Goal: Find specific page/section: Find specific page/section

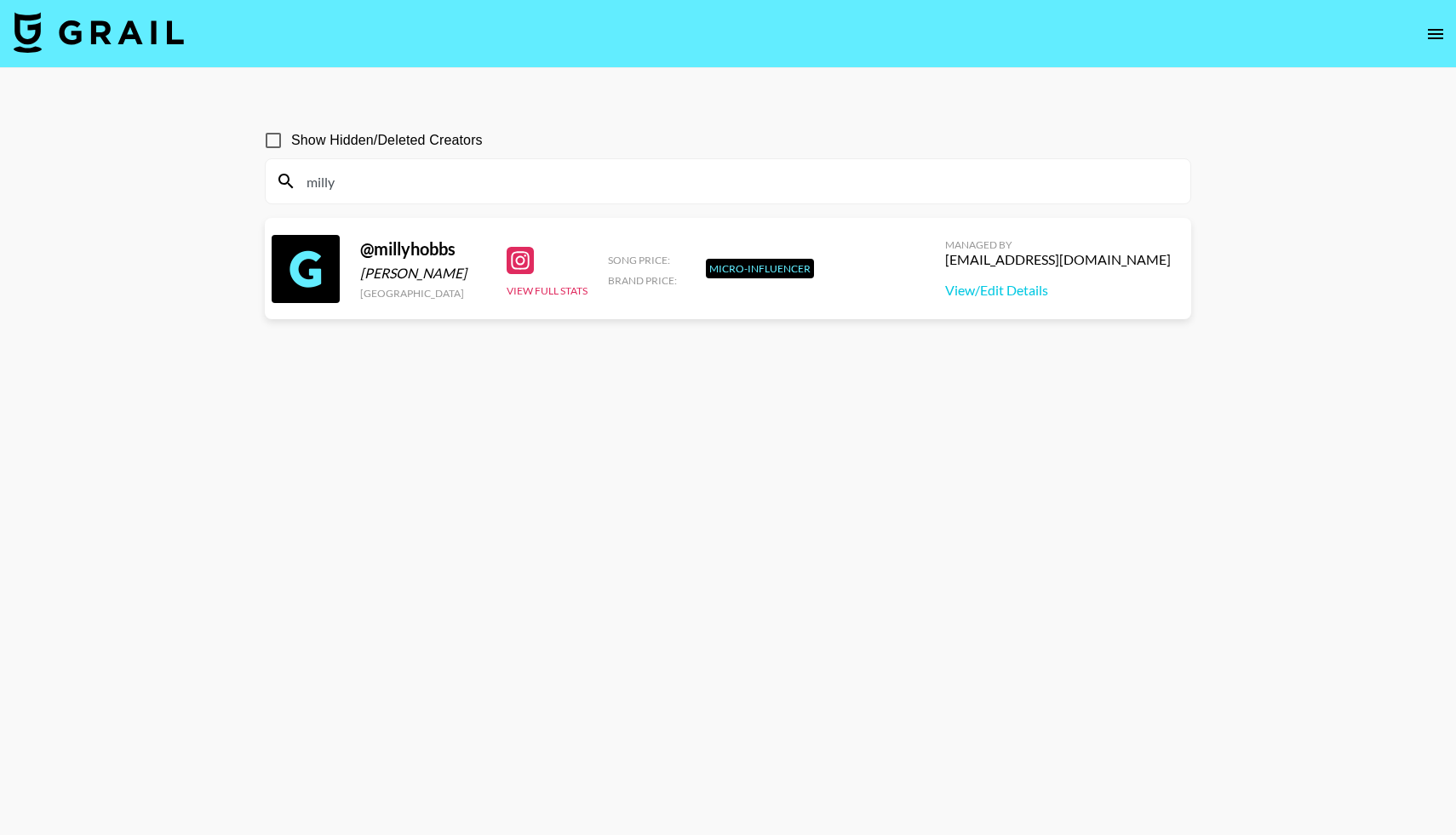
click at [126, 44] on img at bounding box center [99, 32] width 170 height 41
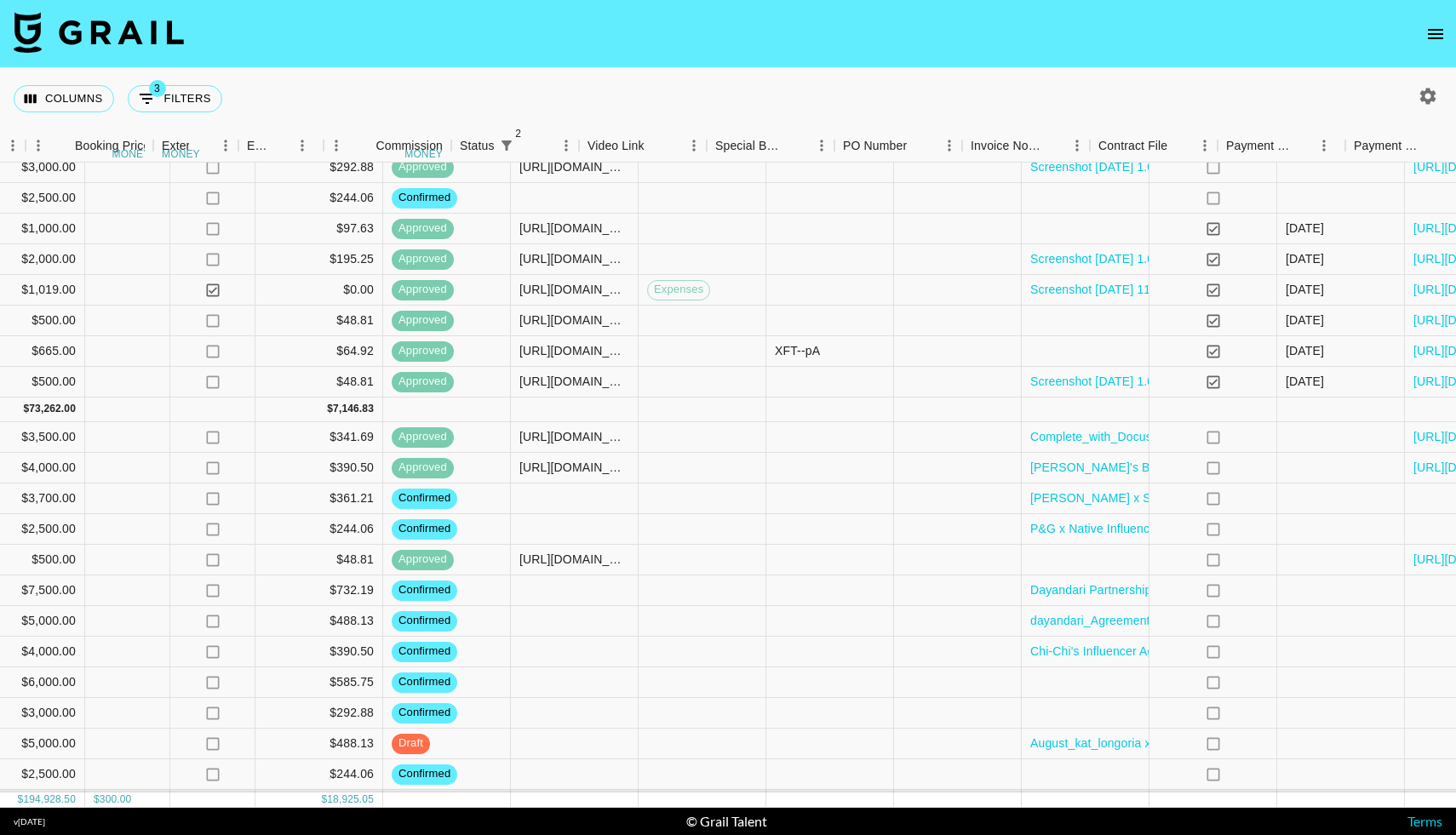
scroll to position [1861, 1350]
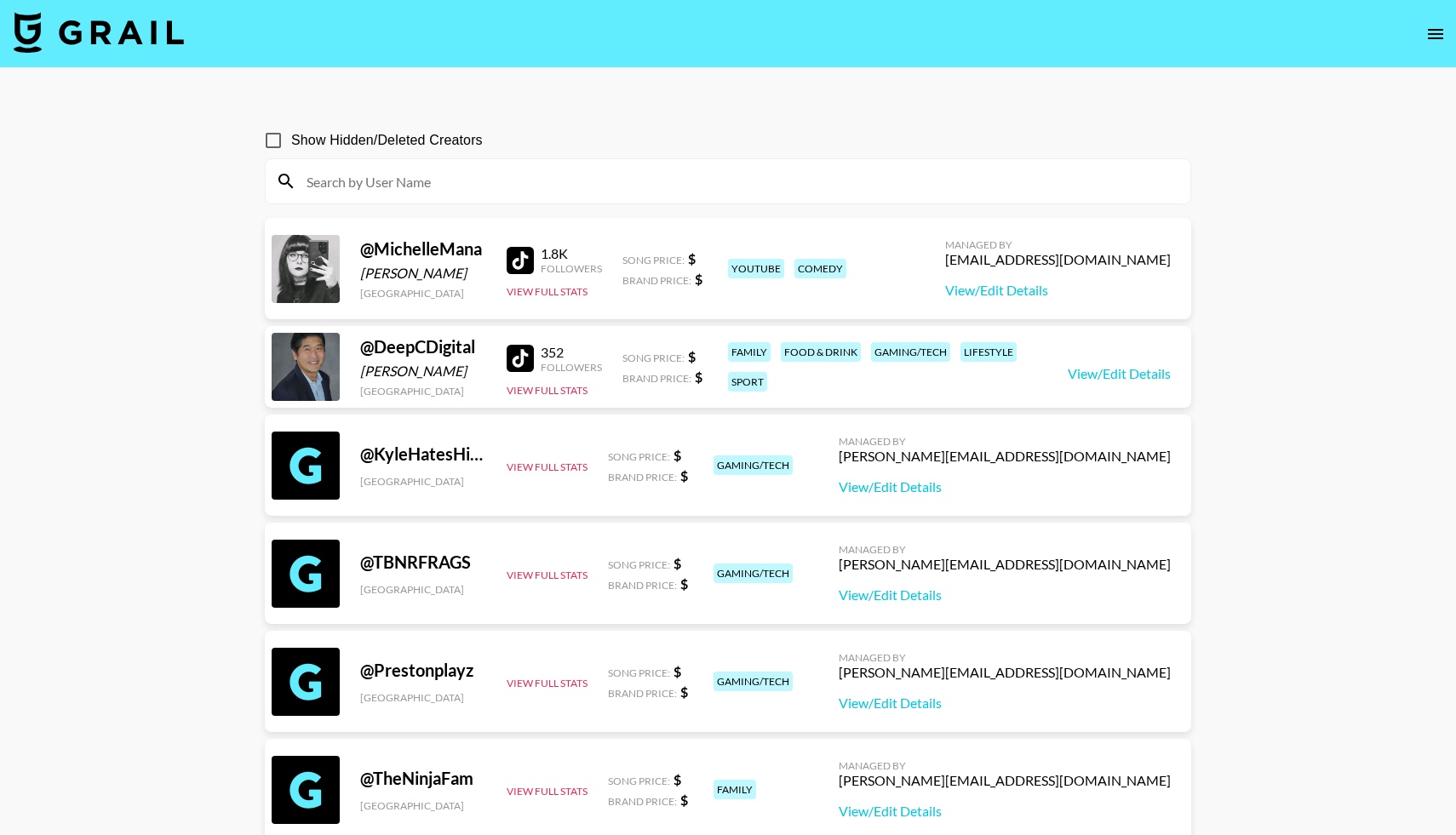
click at [128, 16] on img at bounding box center [99, 32] width 170 height 41
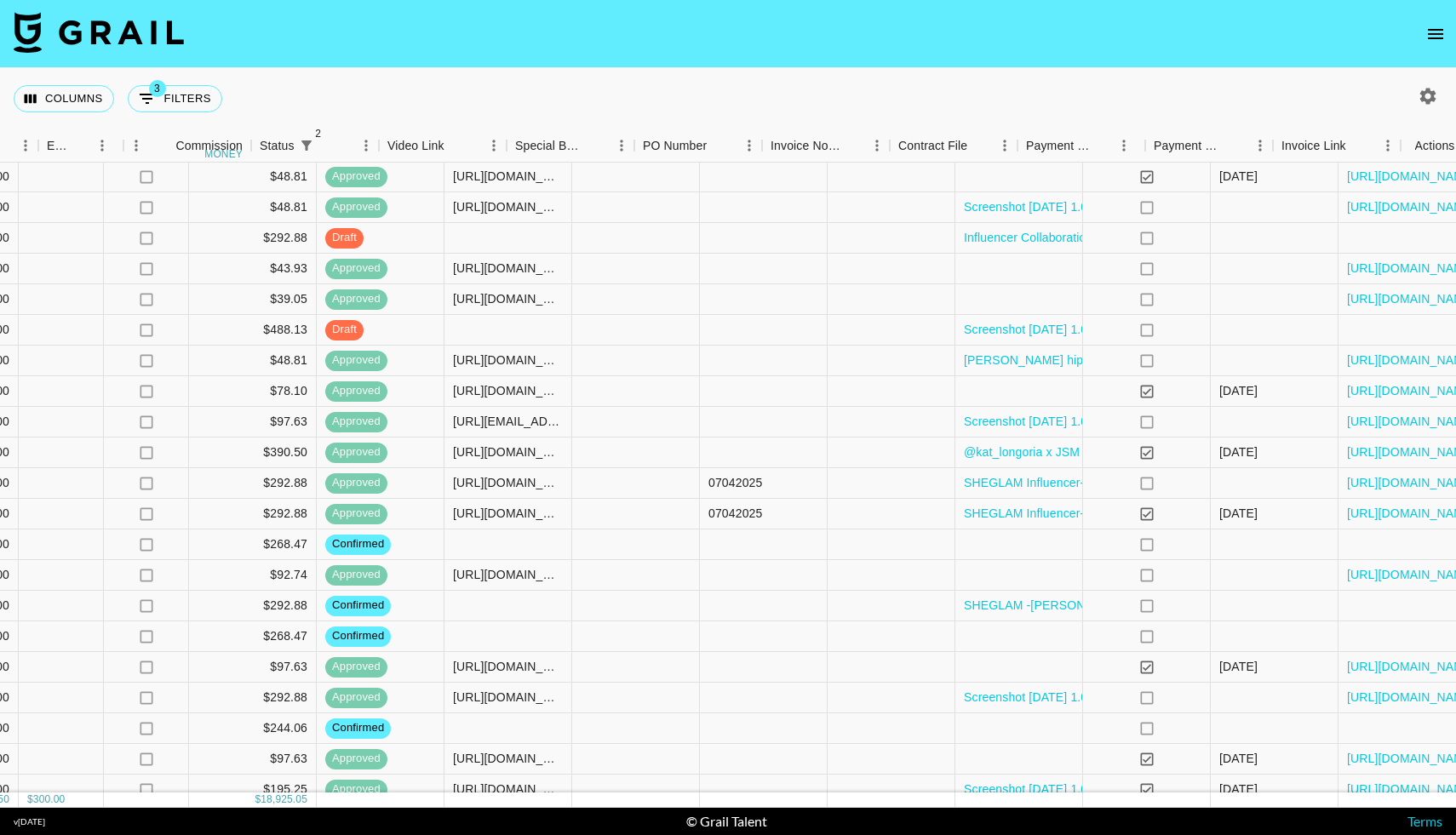
scroll to position [1331, 1350]
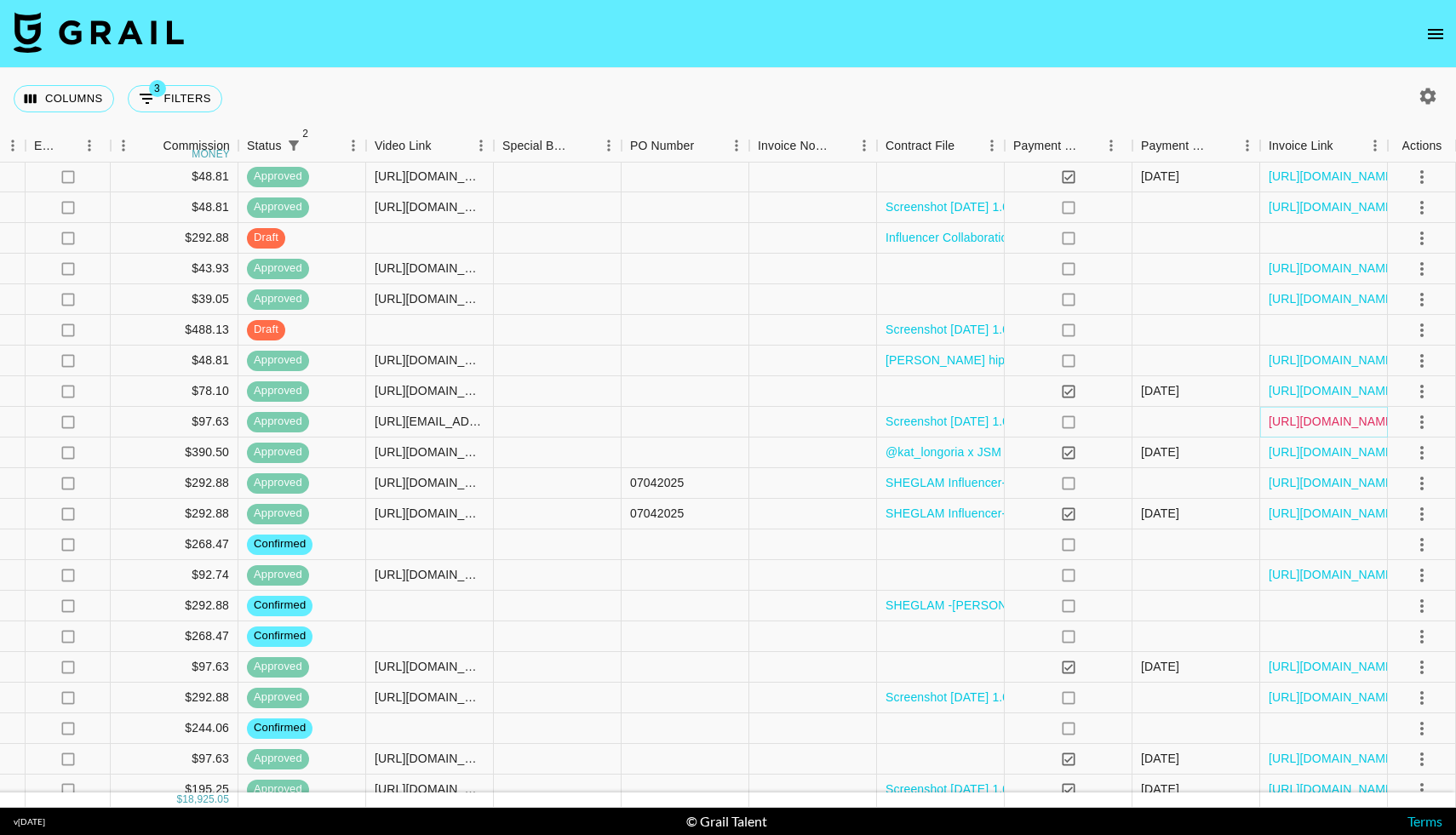
click at [1292, 420] on link "[URL][DOMAIN_NAME]" at bounding box center [1333, 422] width 128 height 17
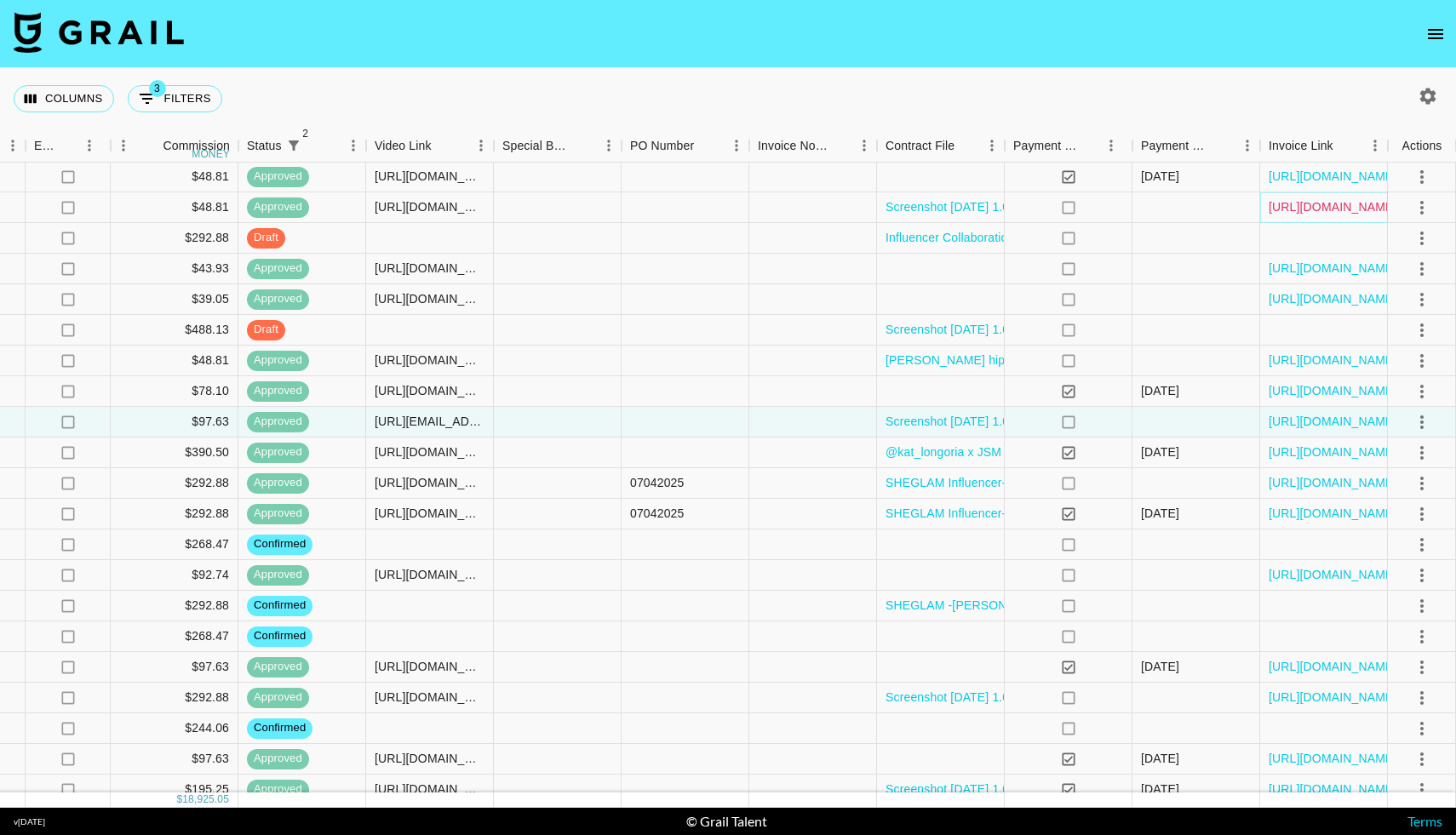
click at [1288, 208] on link "[URL][DOMAIN_NAME]" at bounding box center [1333, 207] width 128 height 17
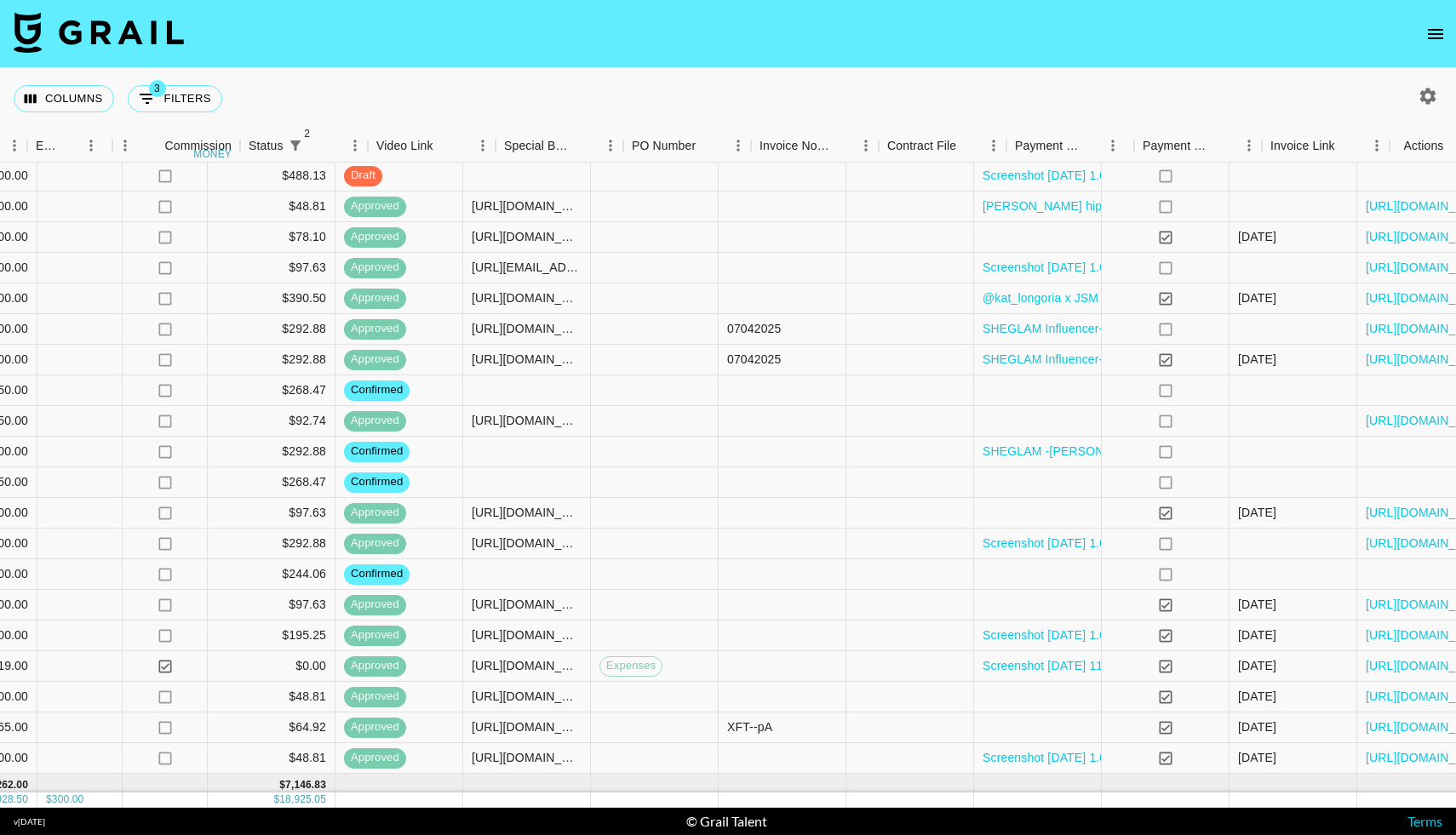
scroll to position [1485, 1350]
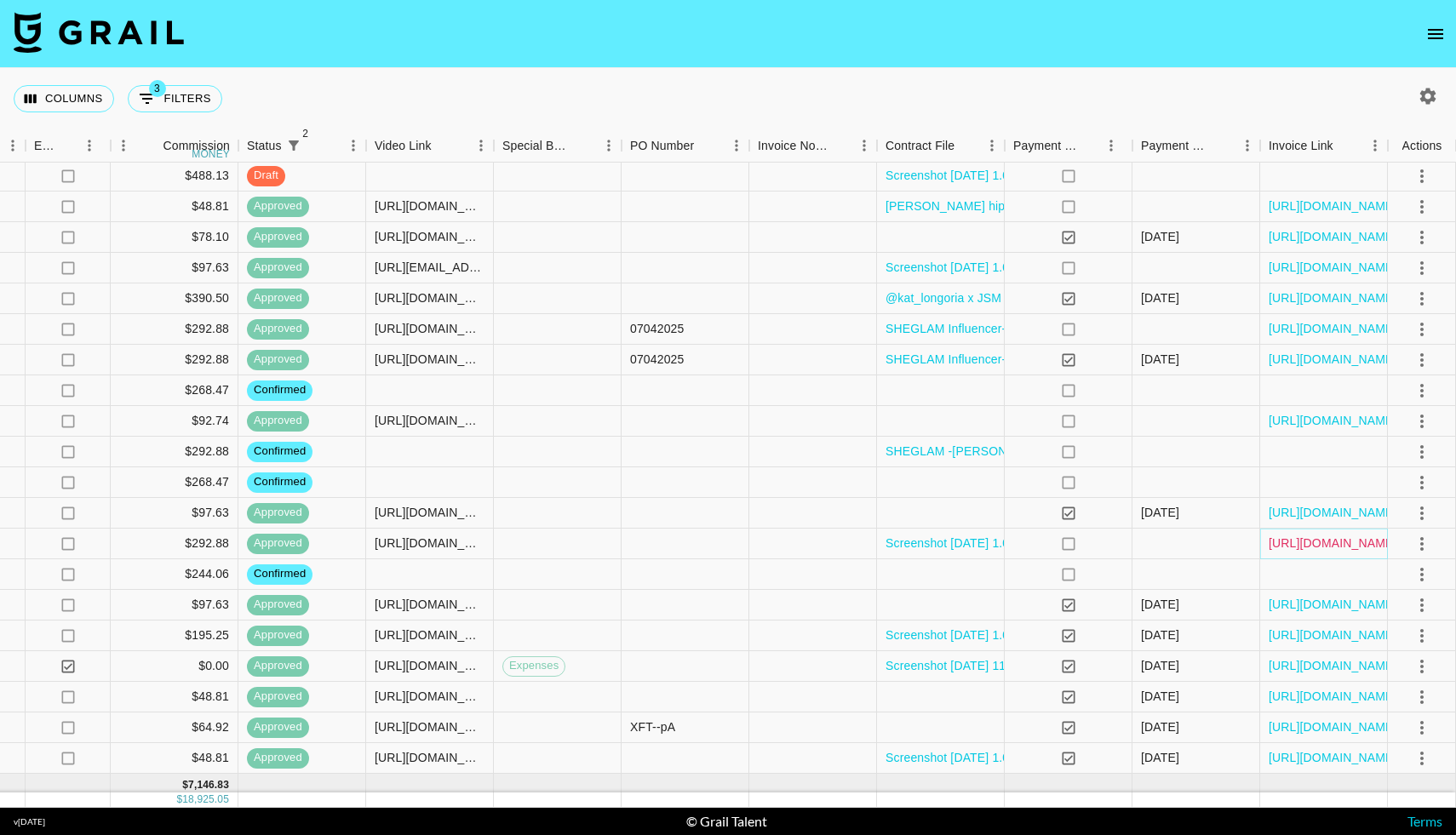
click at [1288, 541] on link "[URL][DOMAIN_NAME]" at bounding box center [1333, 543] width 128 height 17
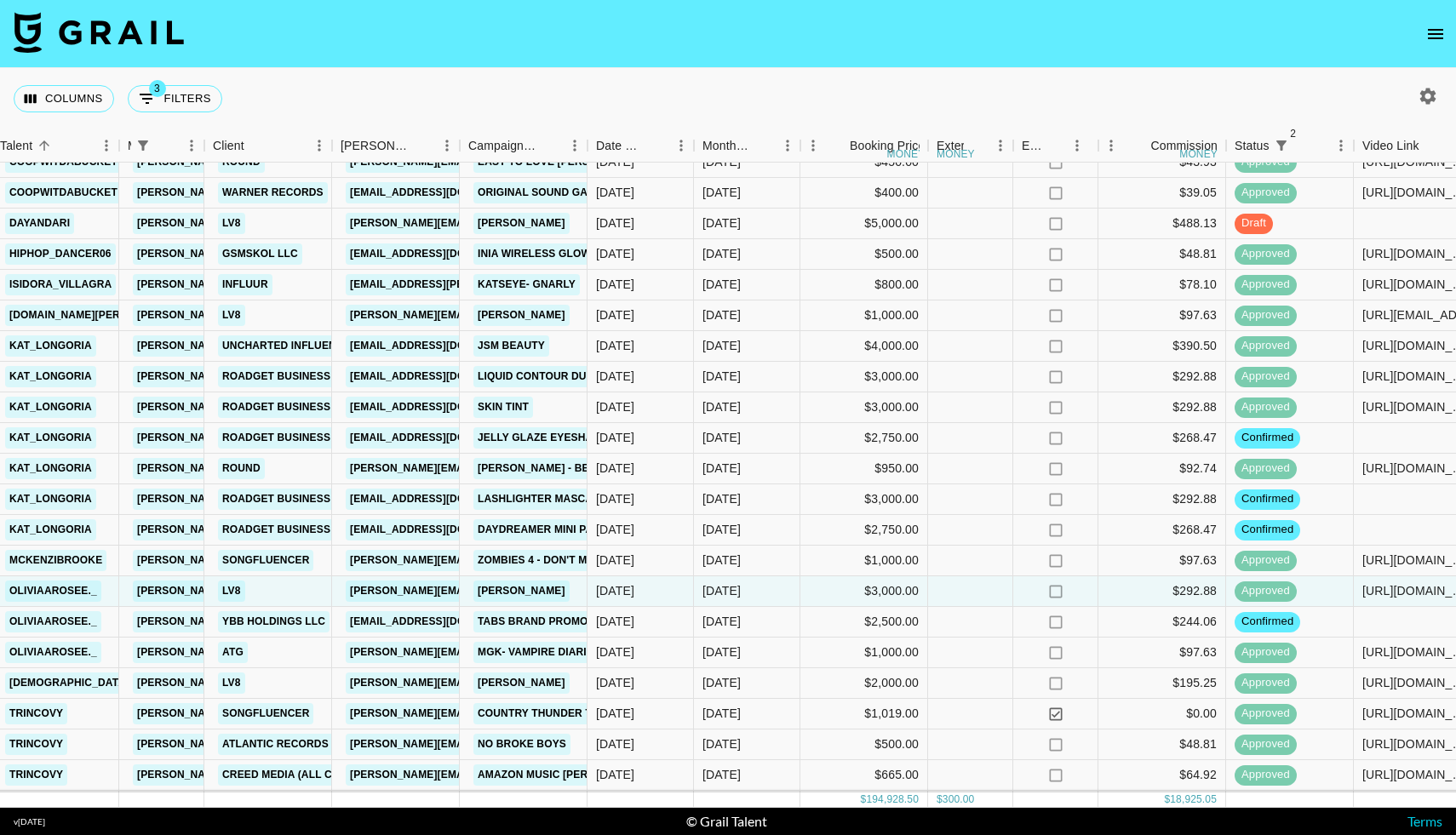
scroll to position [1441, 362]
